Goal: Transaction & Acquisition: Purchase product/service

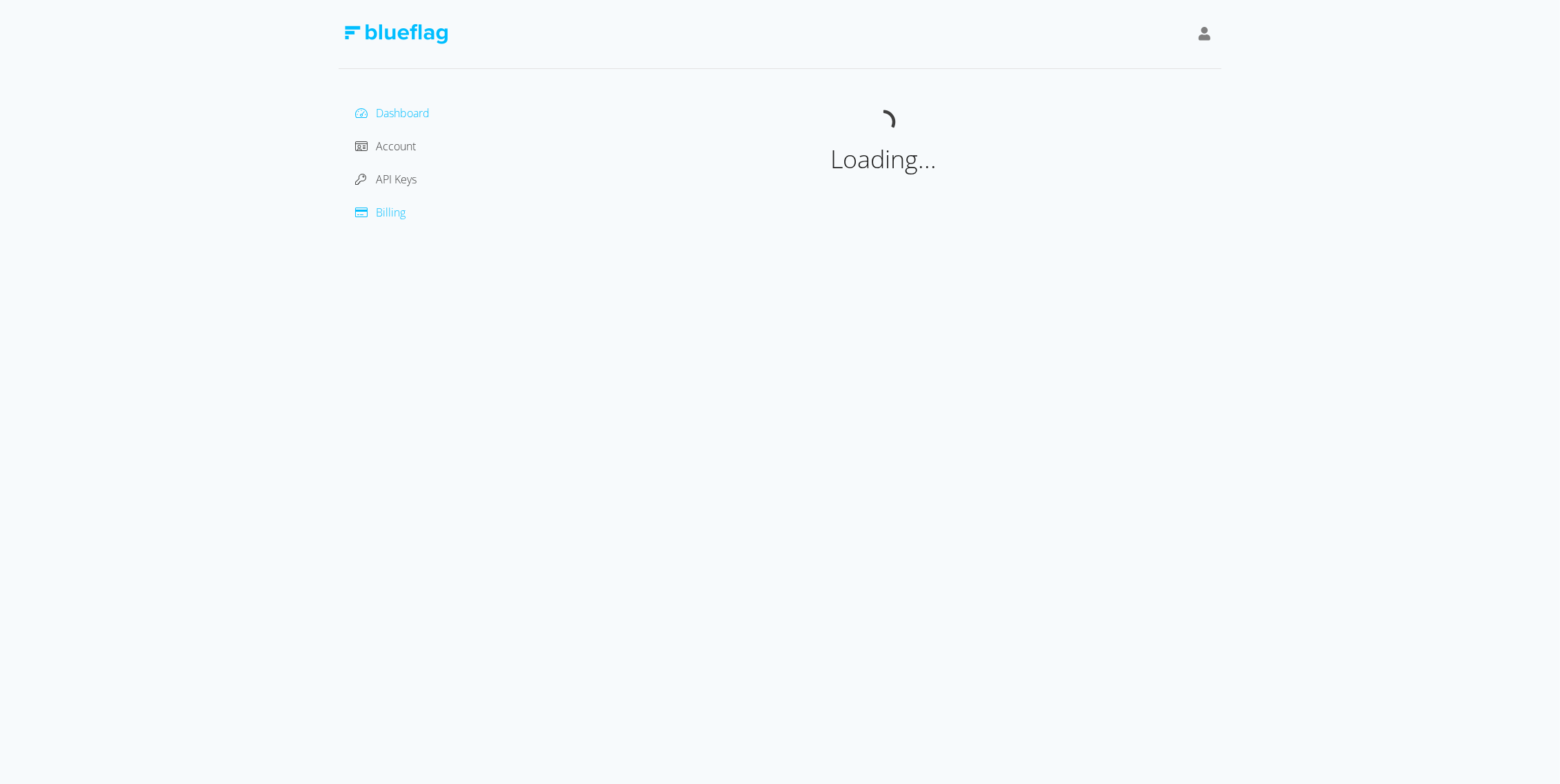
drag, startPoint x: 0, startPoint y: 0, endPoint x: 387, endPoint y: 208, distance: 439.4
click at [387, 208] on span "Billing" at bounding box center [390, 212] width 30 height 15
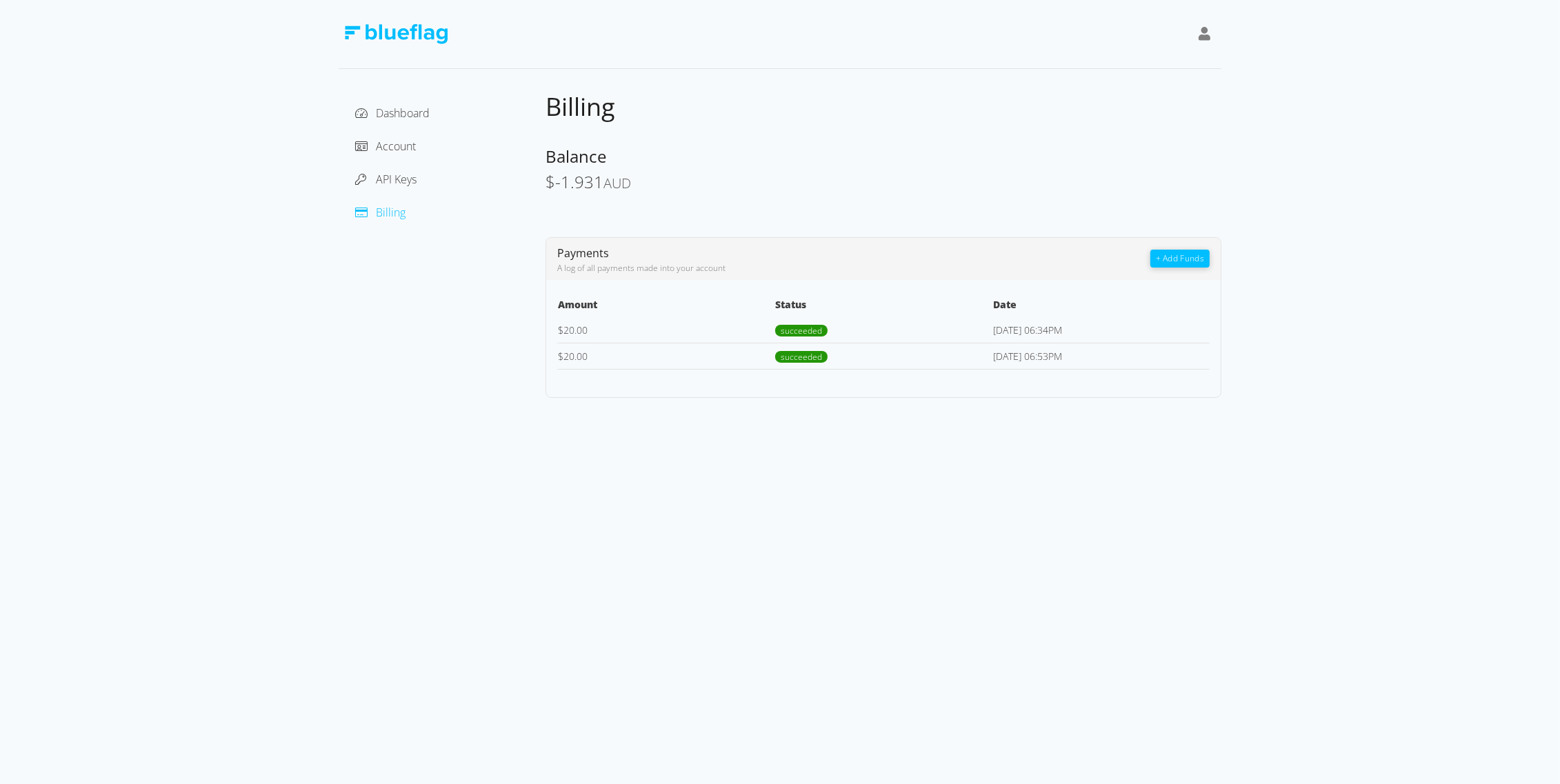
click at [1170, 261] on button "+ Add Funds" at bounding box center [1180, 258] width 59 height 18
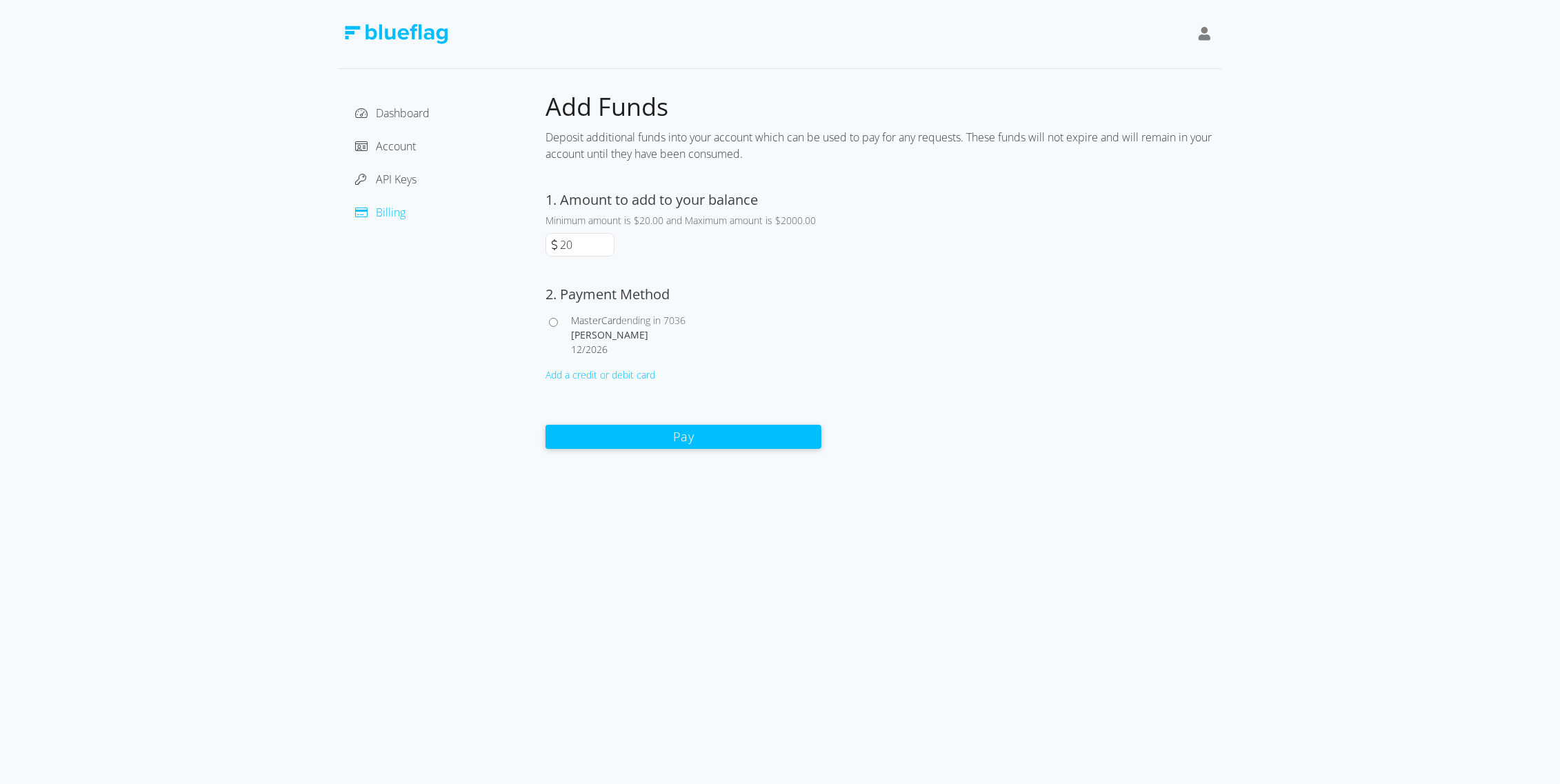
click at [574, 435] on button "Pay" at bounding box center [683, 436] width 276 height 24
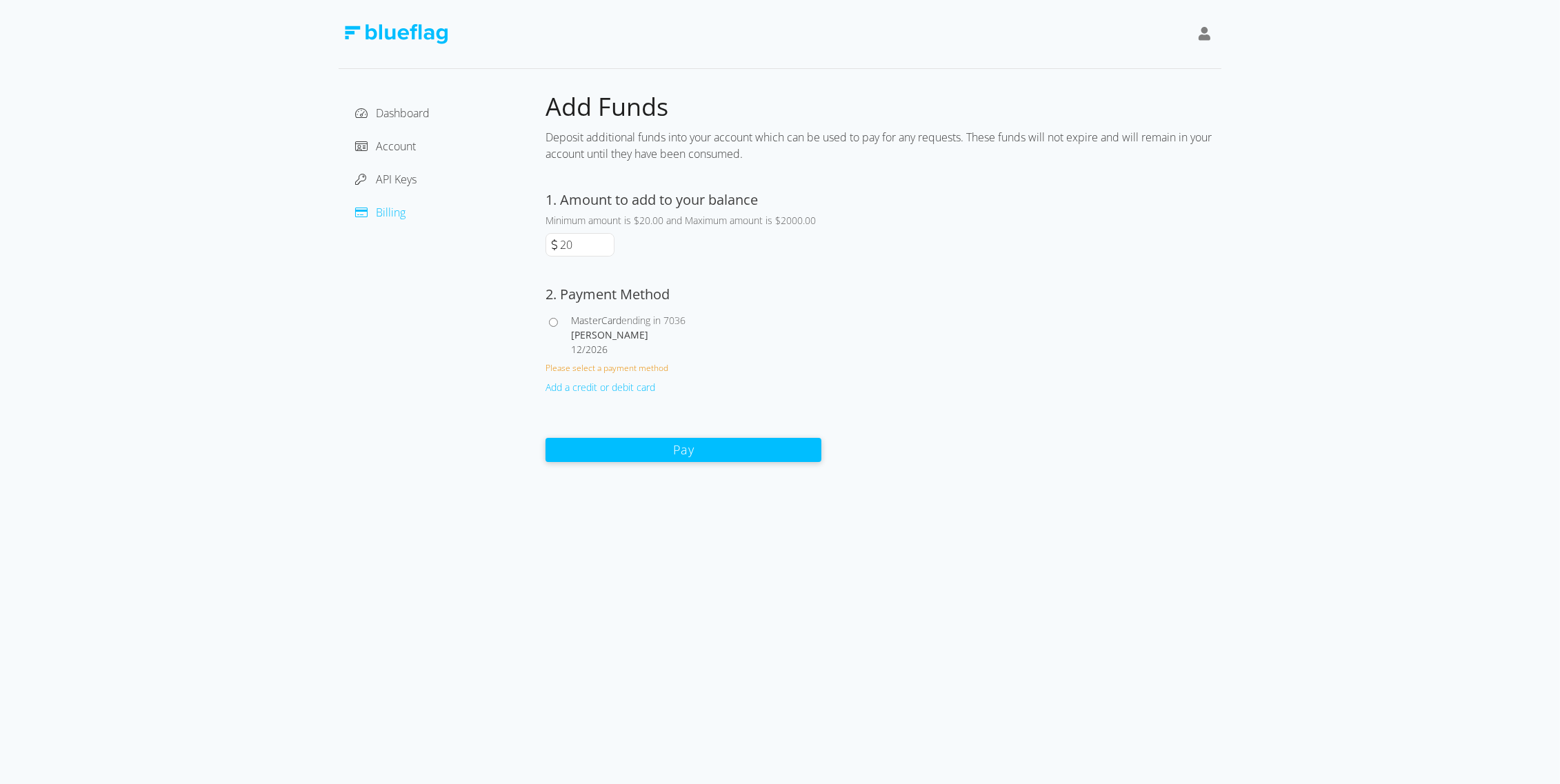
click at [559, 325] on div at bounding box center [558, 334] width 26 height 43
click at [591, 317] on span "MasterCard" at bounding box center [596, 320] width 50 height 13
click at [558, 318] on input "MasterCard ending in 7036 [PERSON_NAME] 12 / 2026" at bounding box center [553, 322] width 9 height 9
radio input "true"
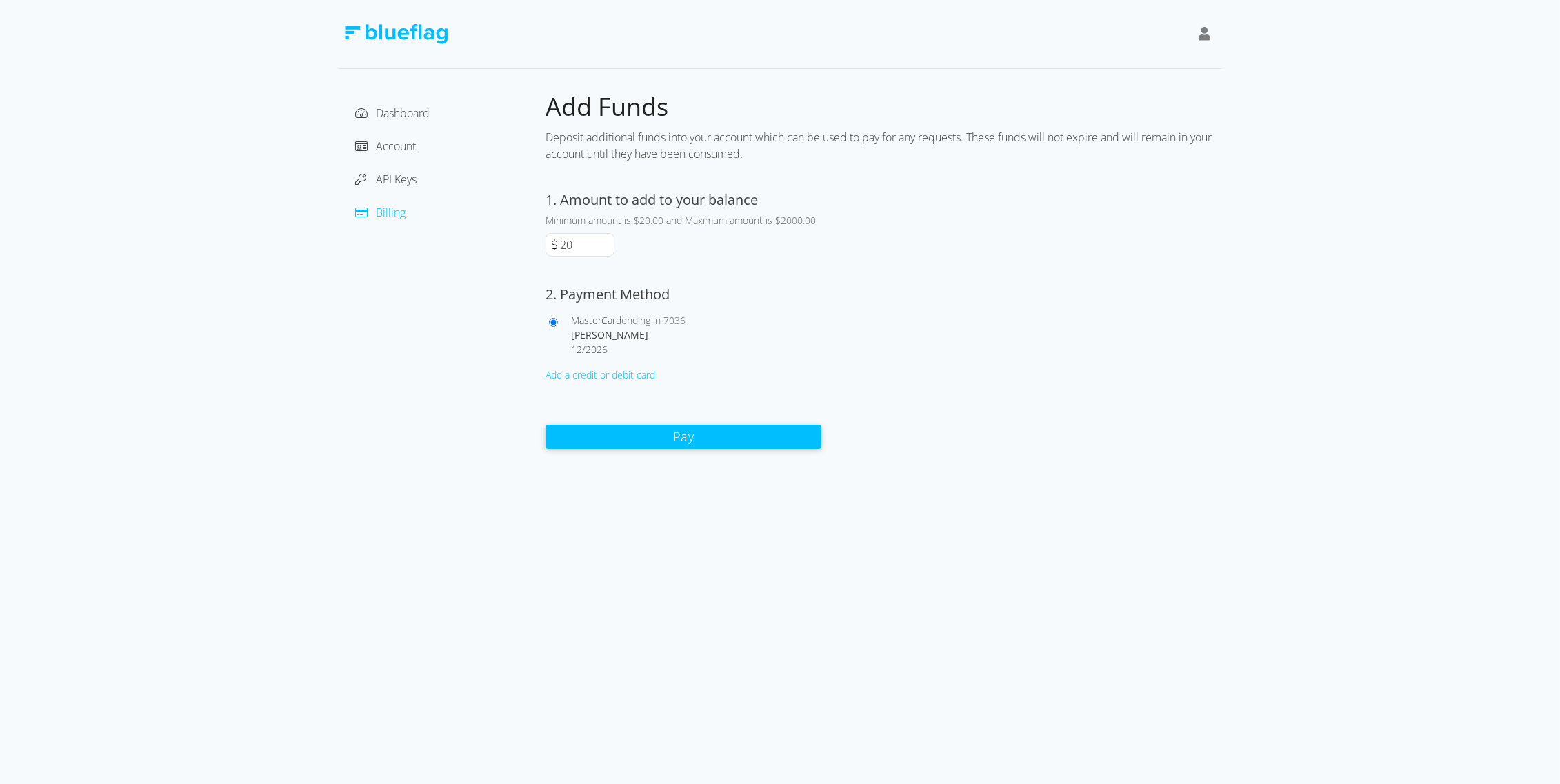
click at [635, 433] on button "Pay" at bounding box center [683, 436] width 276 height 24
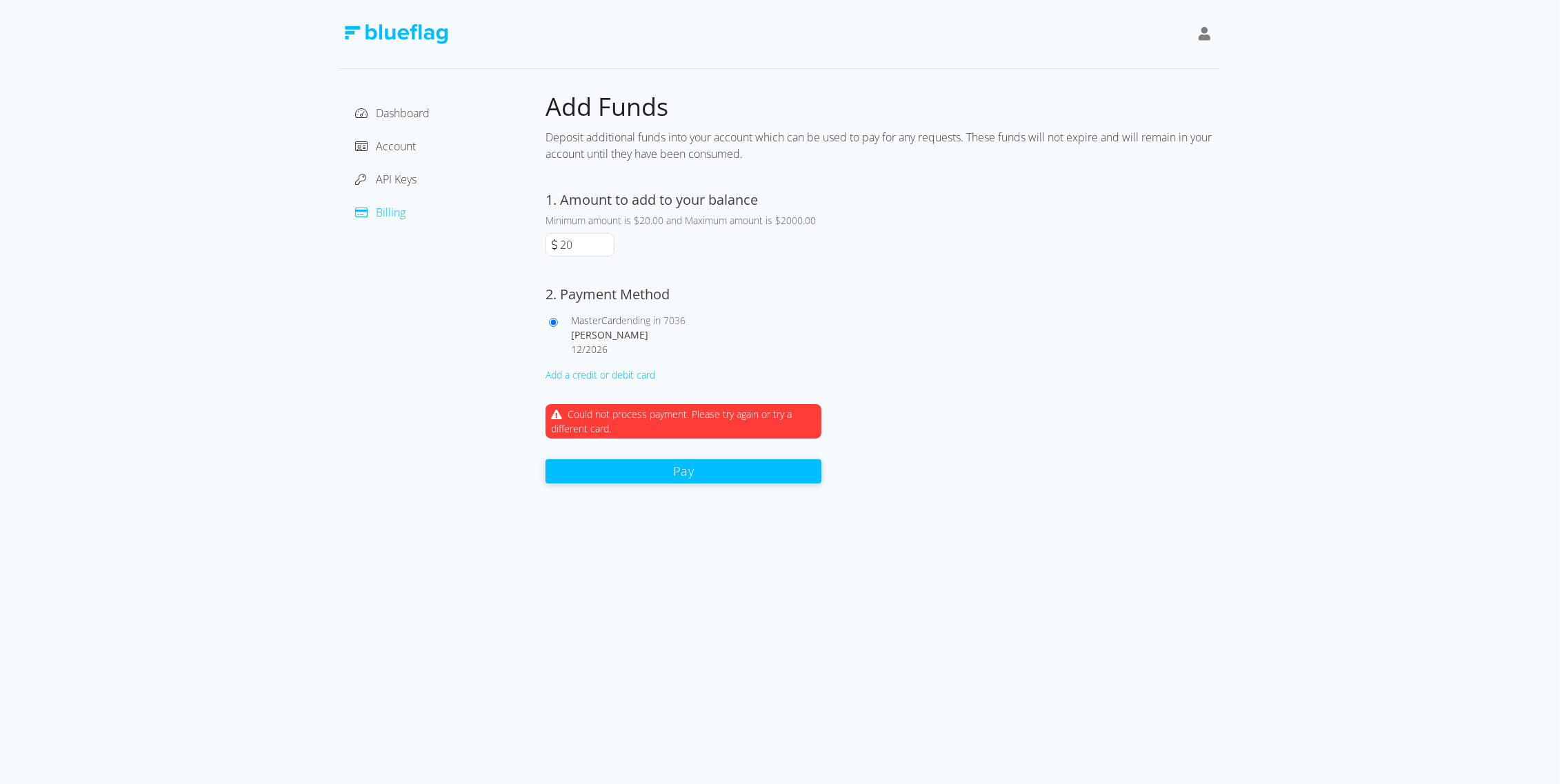
click at [670, 471] on button "Pay" at bounding box center [683, 470] width 276 height 24
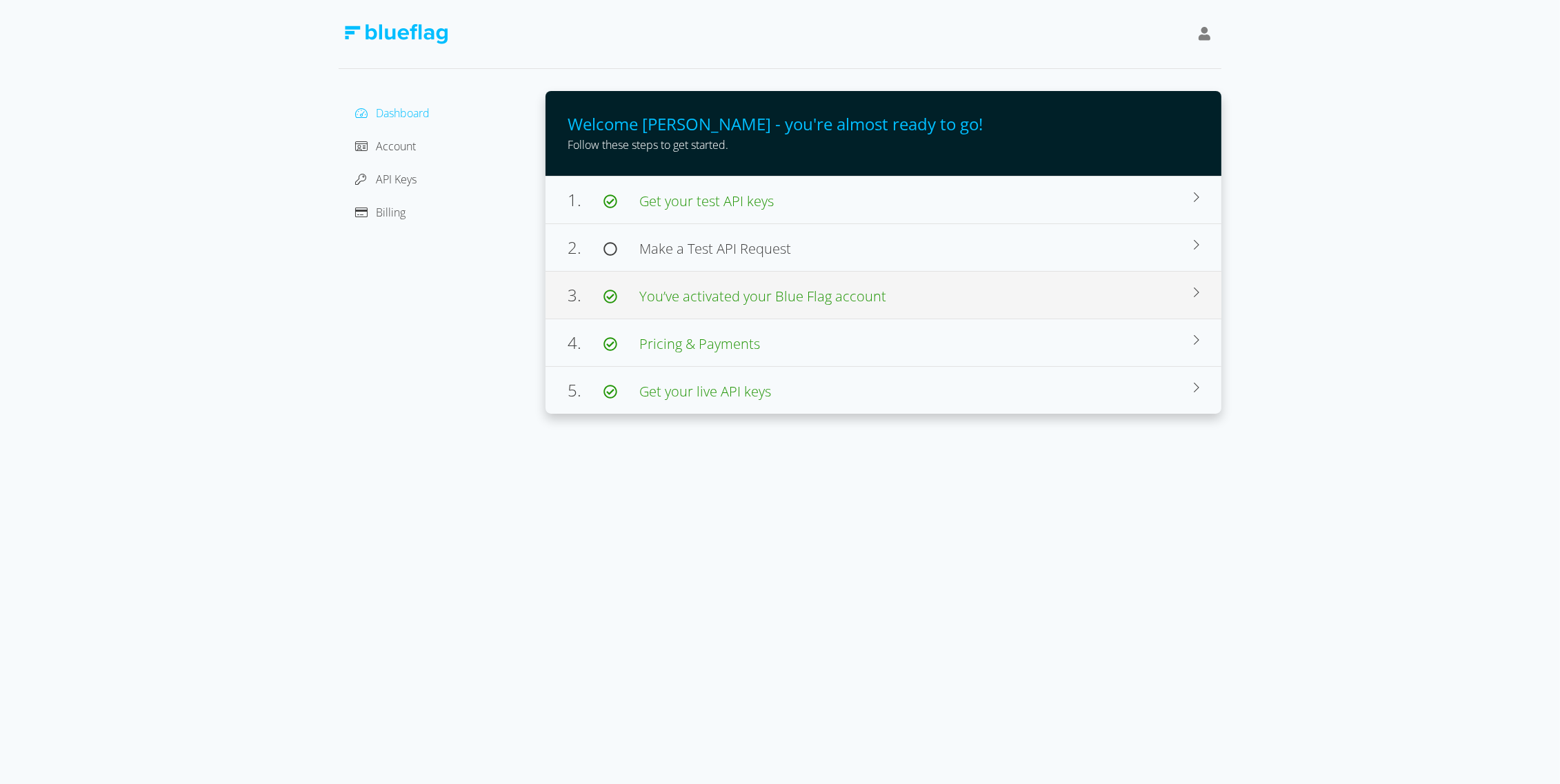
click at [660, 293] on span "You’ve activated your Blue Flag account" at bounding box center [762, 296] width 247 height 18
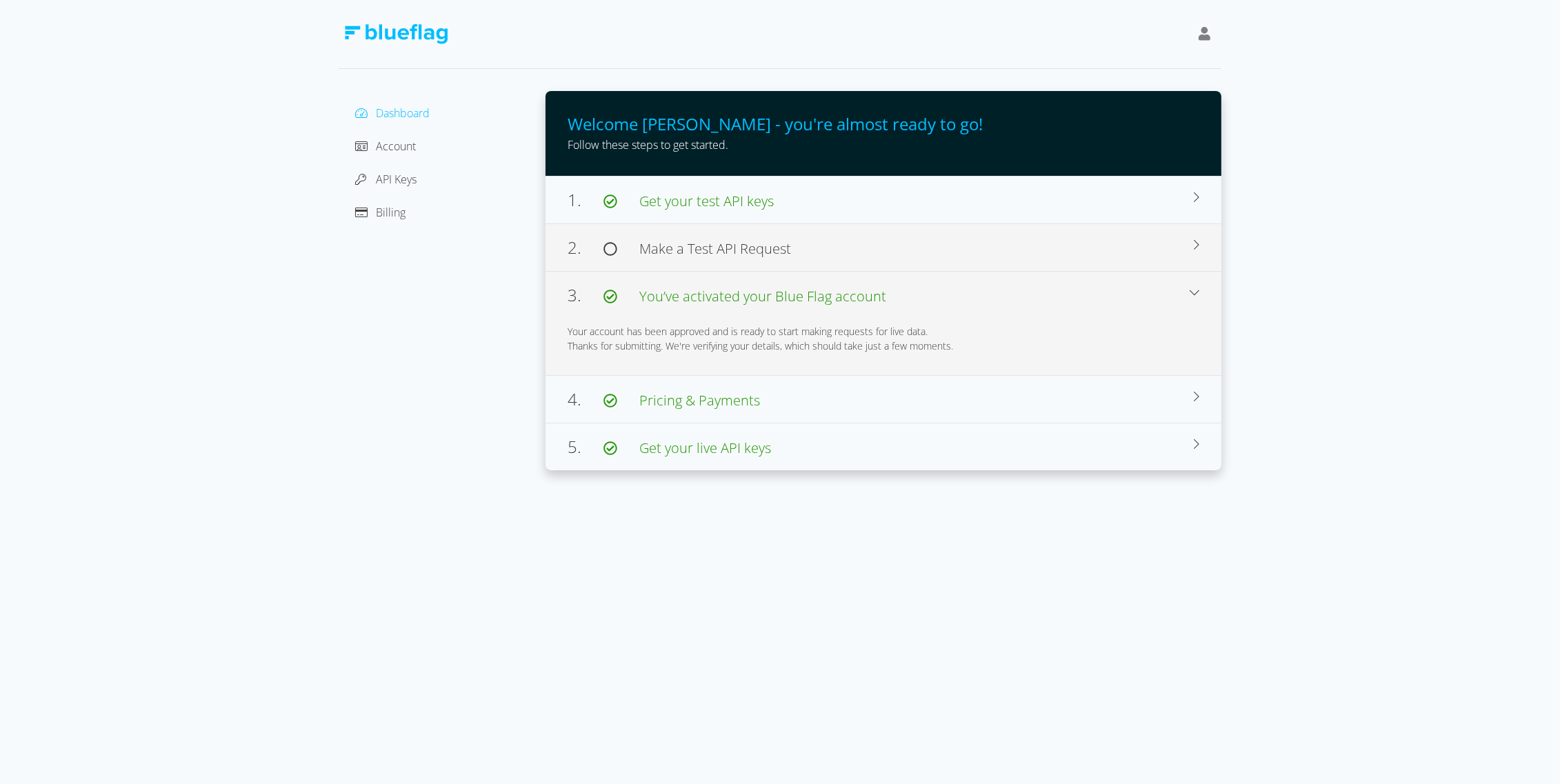
click at [652, 255] on span "Make a Test API Request" at bounding box center [715, 249] width 152 height 18
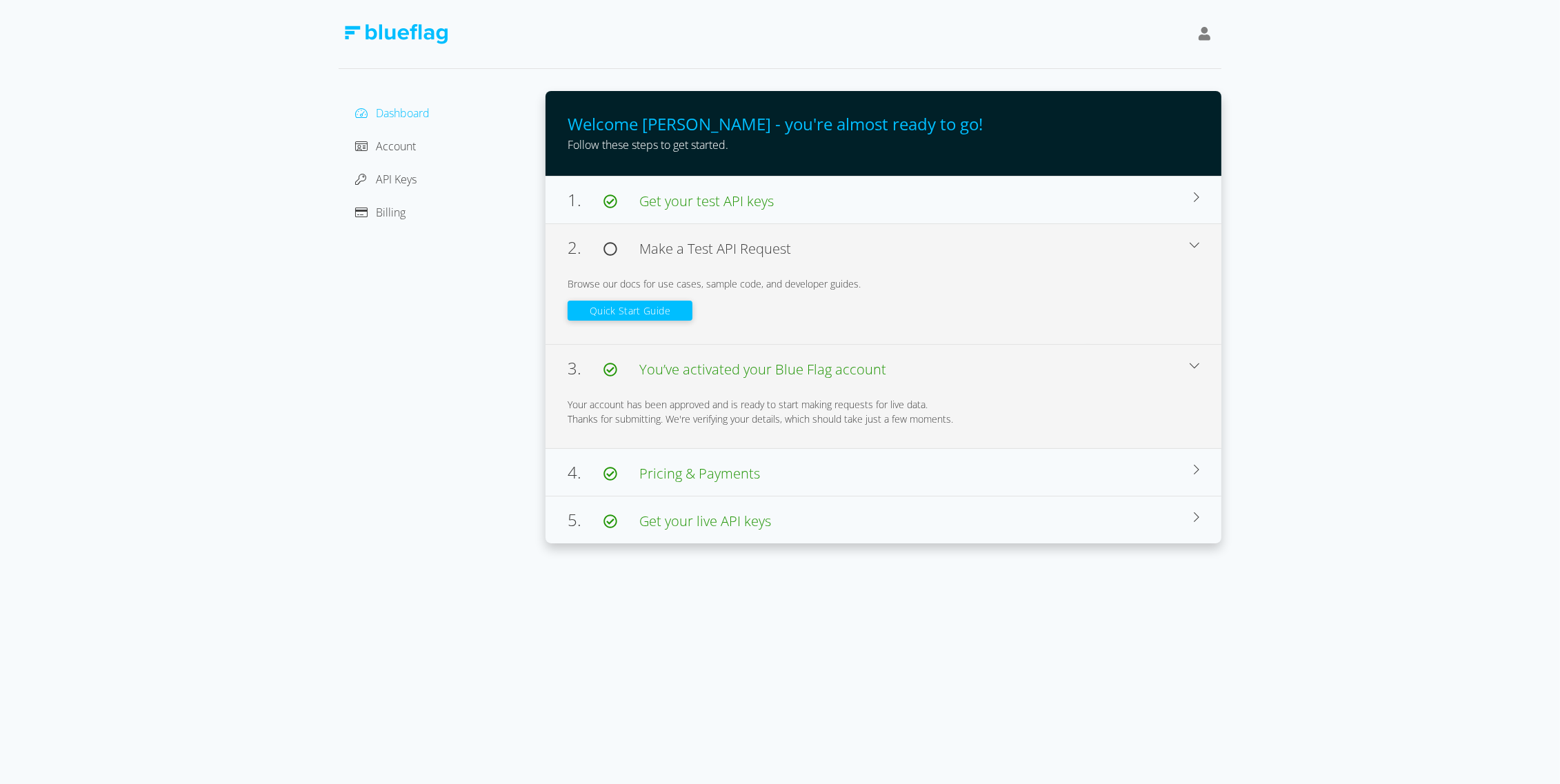
click at [631, 300] on div "Quick Start Guide" at bounding box center [883, 306] width 632 height 31
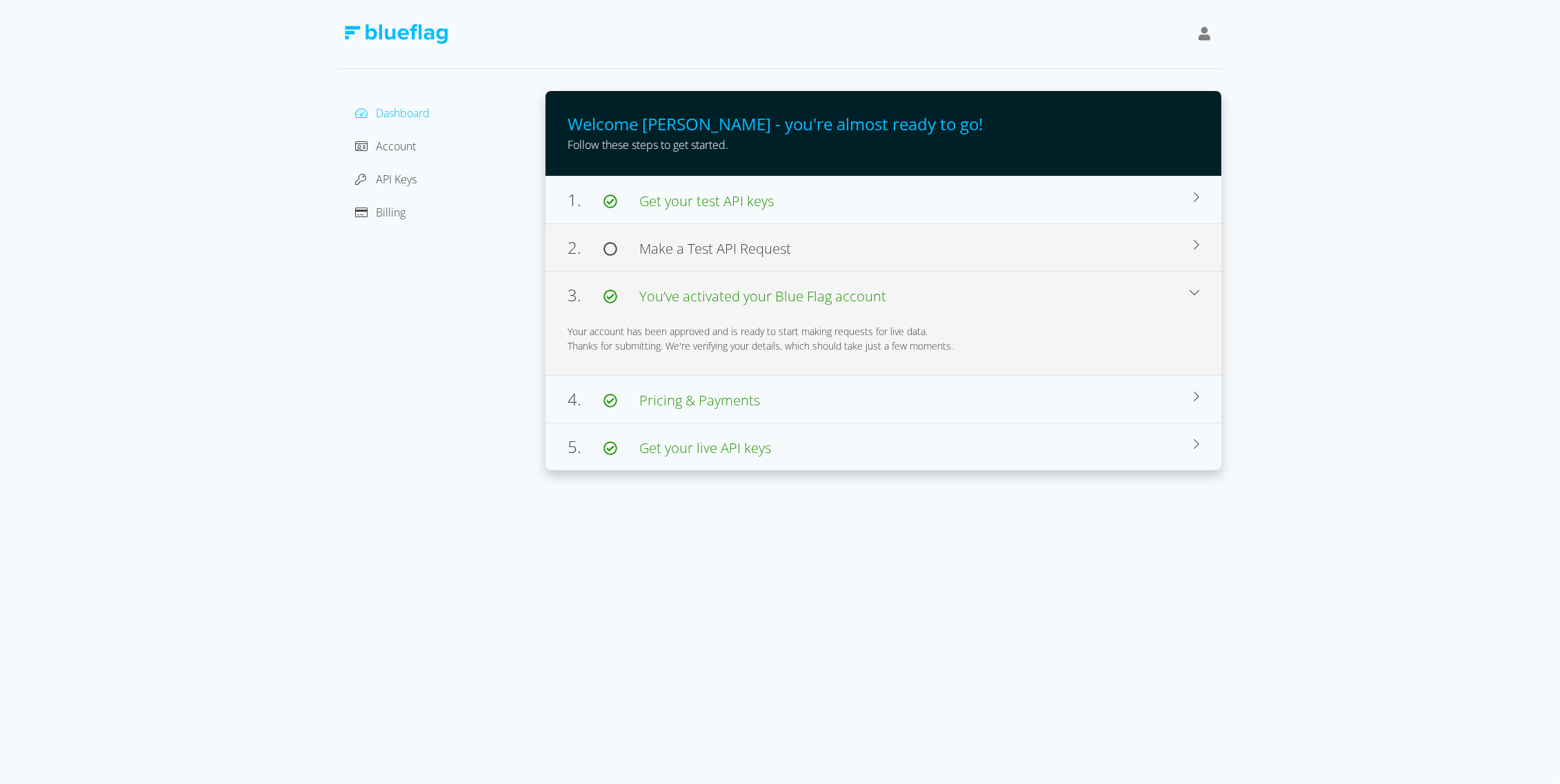
click at [653, 249] on span "Make a Test API Request" at bounding box center [715, 249] width 152 height 18
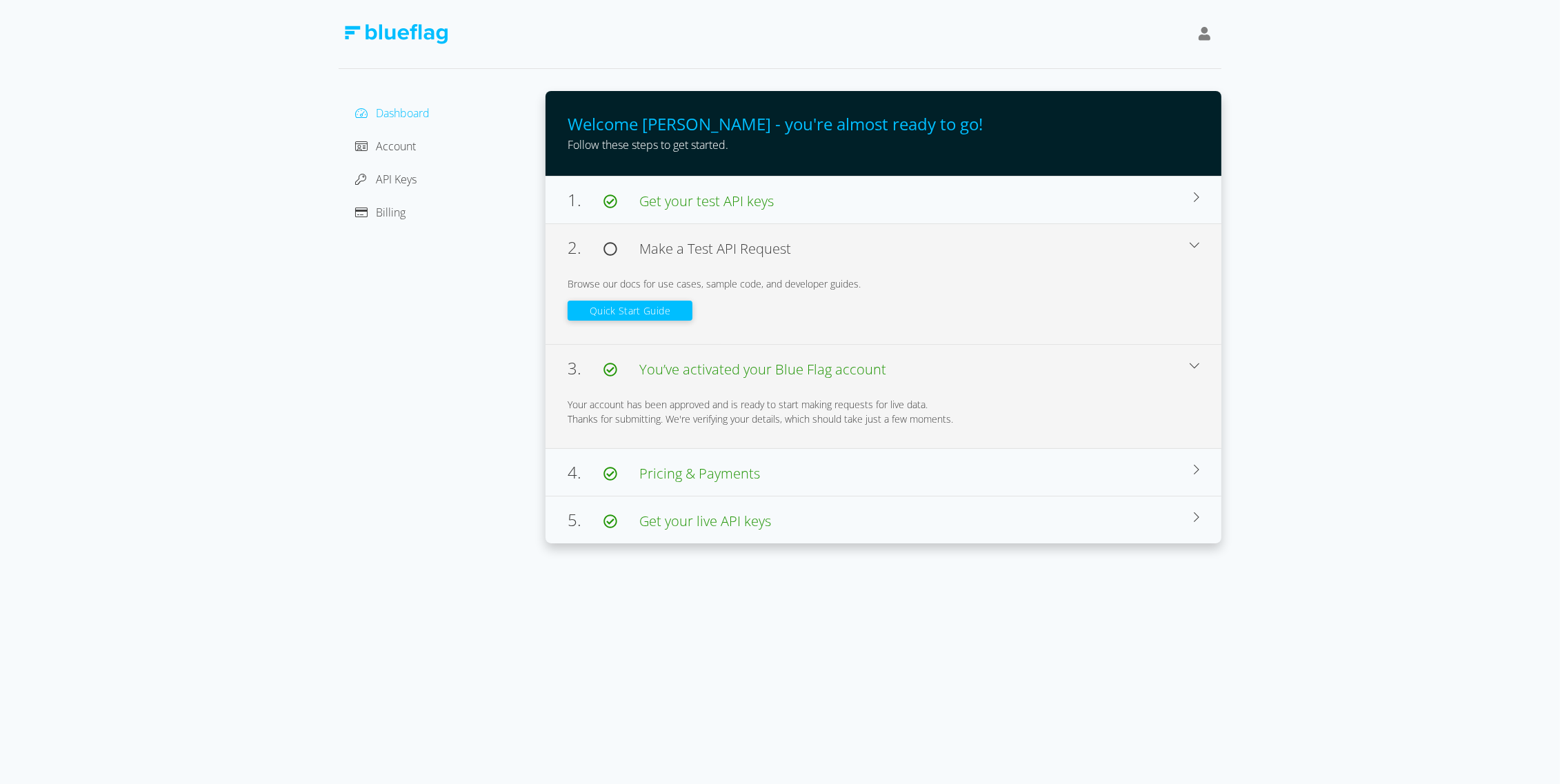
click at [639, 304] on button "Quick Start Guide" at bounding box center [630, 310] width 125 height 20
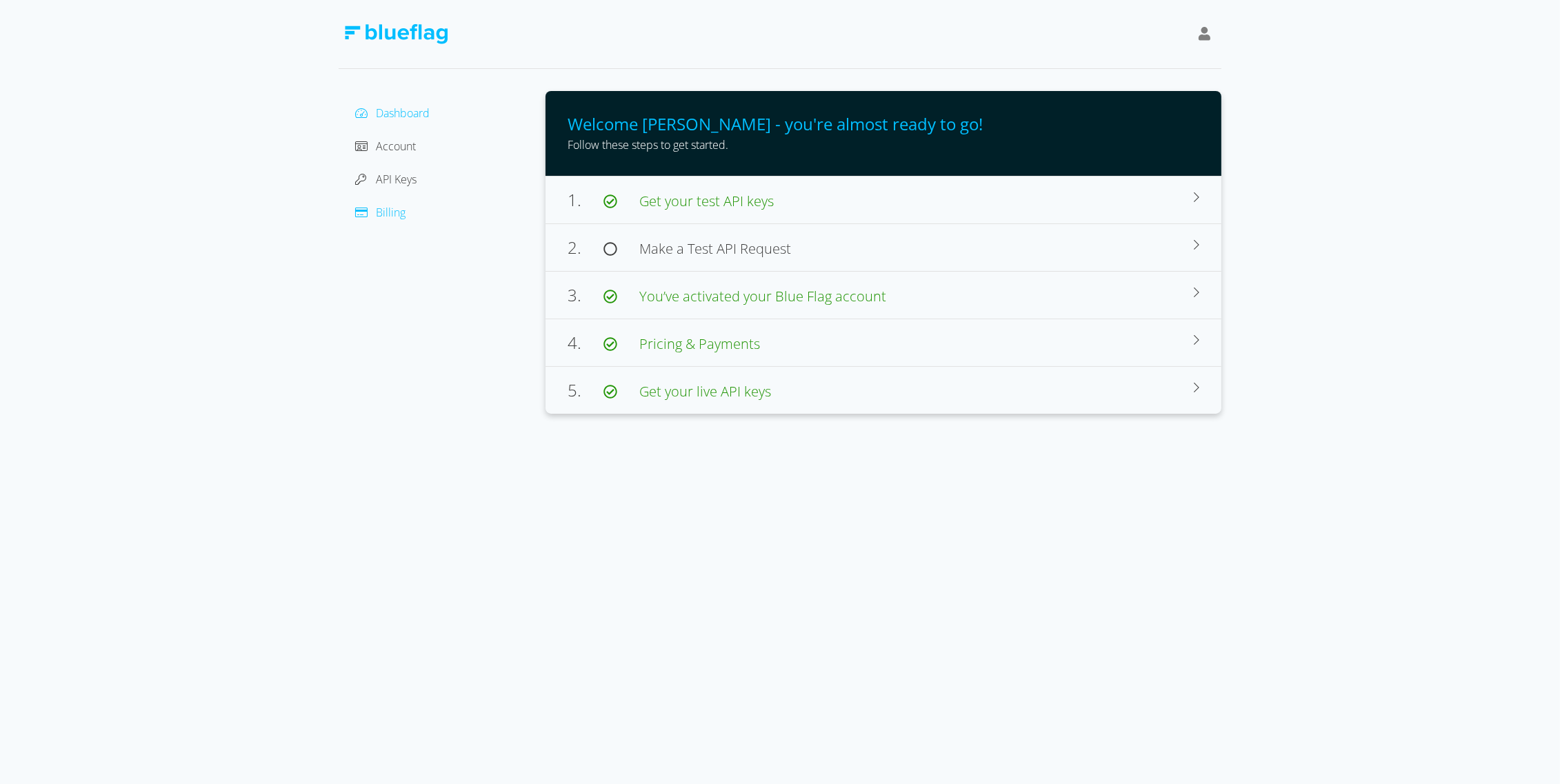
click at [395, 213] on span "Billing" at bounding box center [390, 212] width 30 height 15
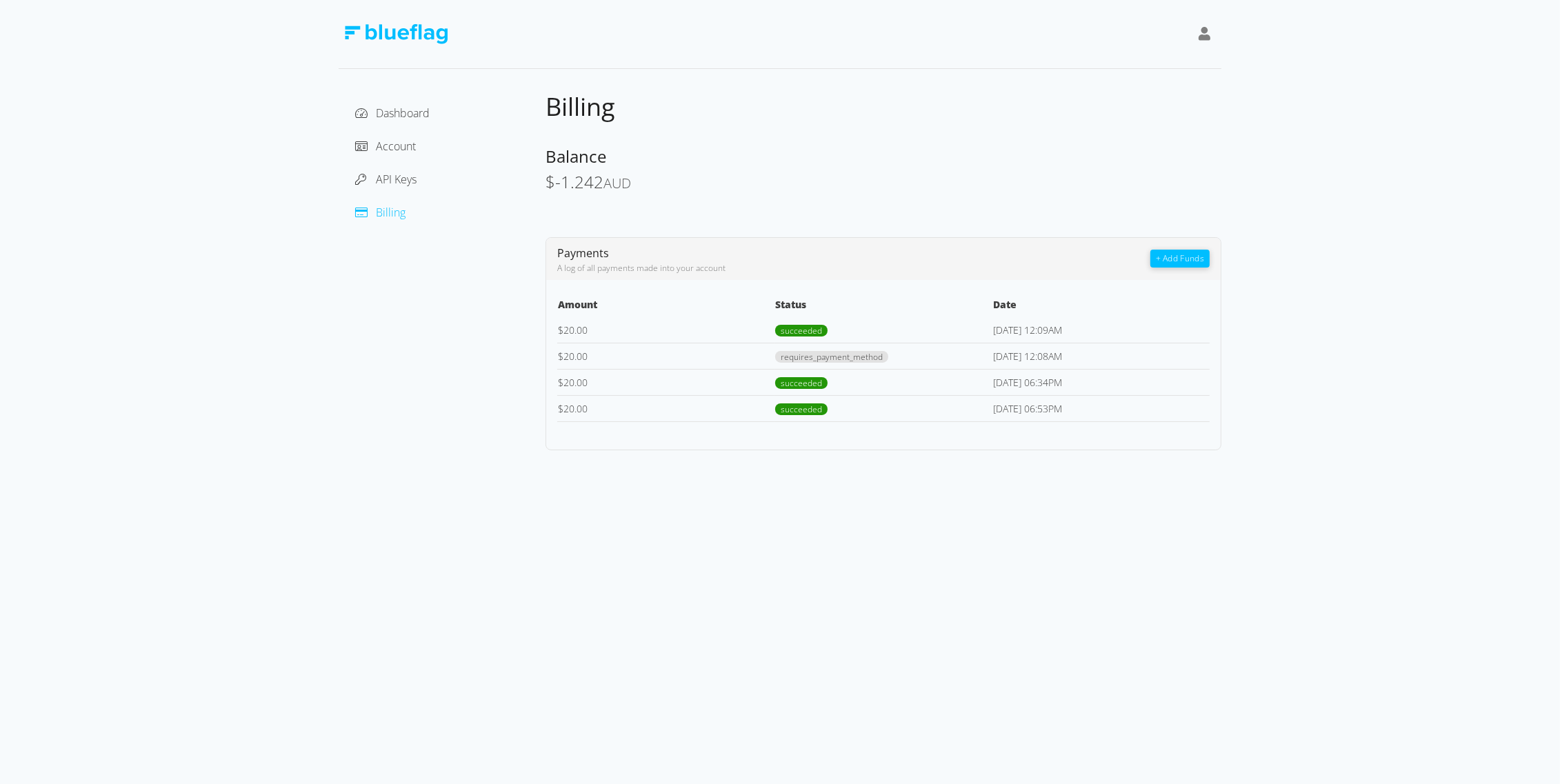
click at [1191, 260] on button "+ Add Funds" at bounding box center [1180, 258] width 59 height 18
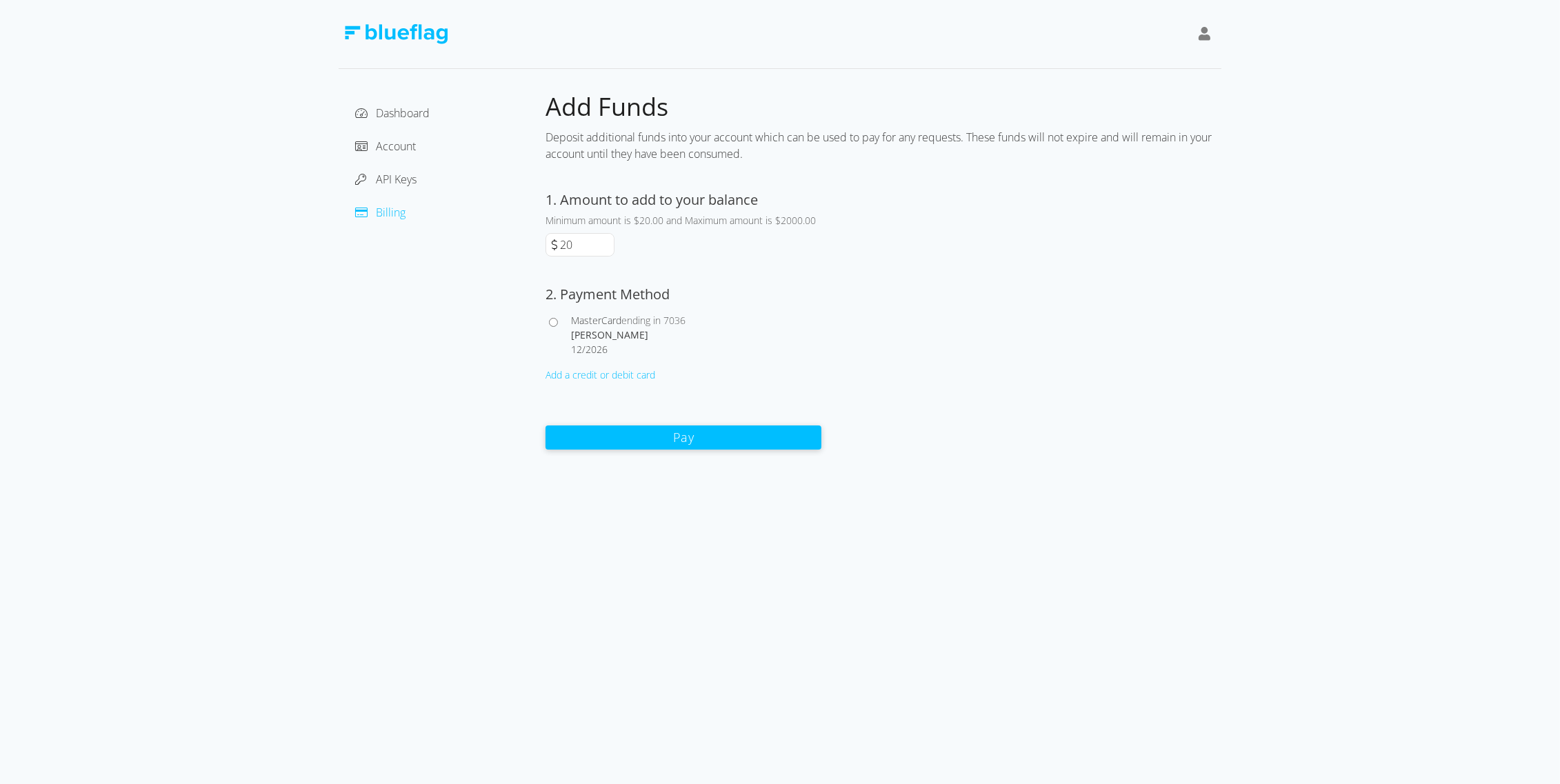
click at [568, 339] on div at bounding box center [558, 334] width 26 height 43
click at [585, 331] on div "[PERSON_NAME]" at bounding box center [696, 334] width 250 height 14
click at [558, 327] on input "MasterCard ending in 7036 [PERSON_NAME] 12 / 2026" at bounding box center [553, 322] width 9 height 9
radio input "true"
click at [702, 435] on button "Pay" at bounding box center [683, 436] width 276 height 24
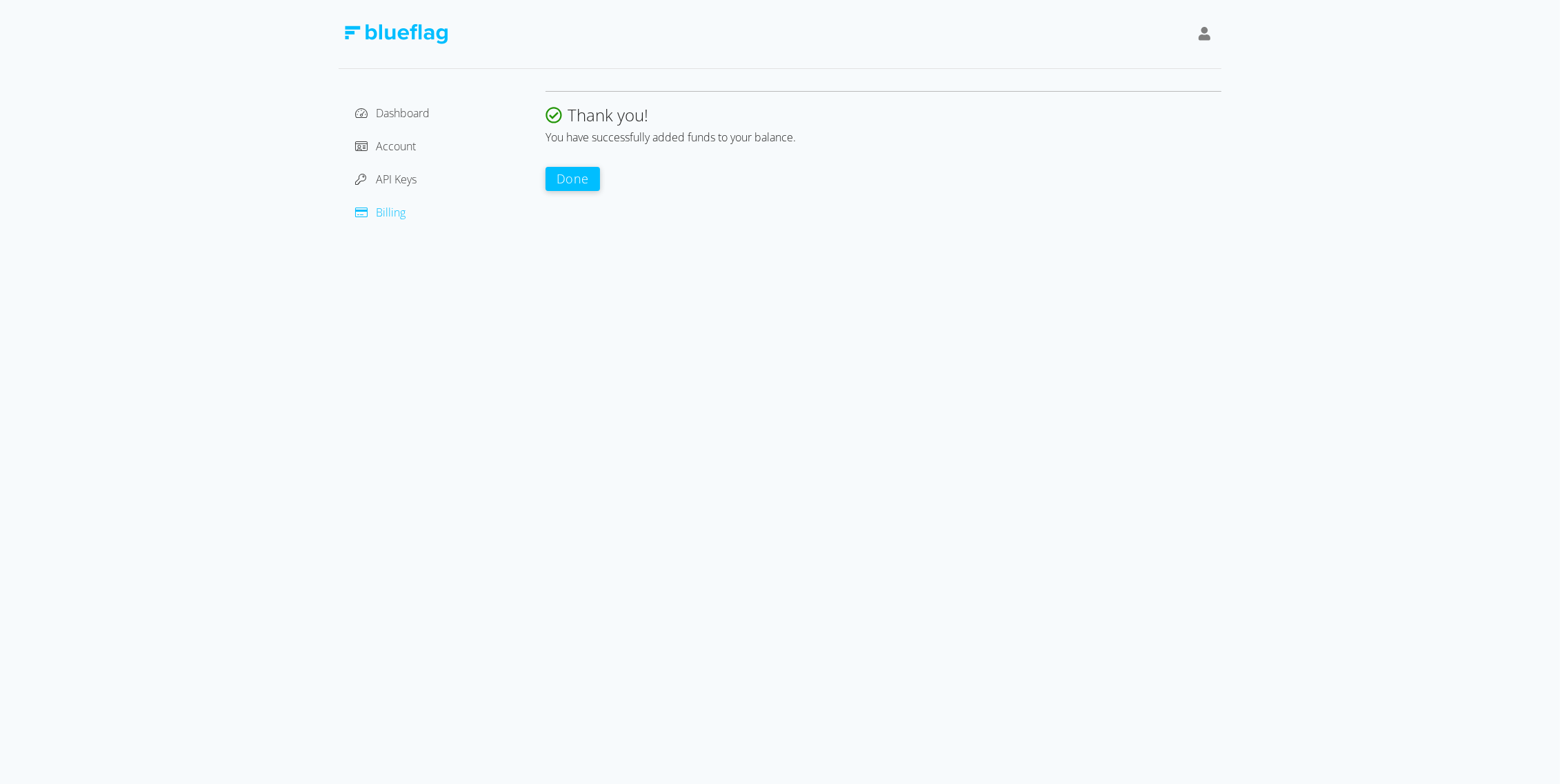
click at [577, 178] on button "Done" at bounding box center [572, 178] width 54 height 24
